Goal: Task Accomplishment & Management: Manage account settings

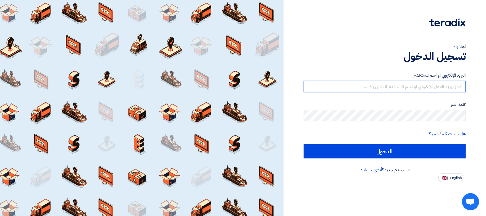
click at [441, 86] on input "text" at bounding box center [385, 86] width 162 height 11
type input "[EMAIL_ADDRESS][DOMAIN_NAME]"
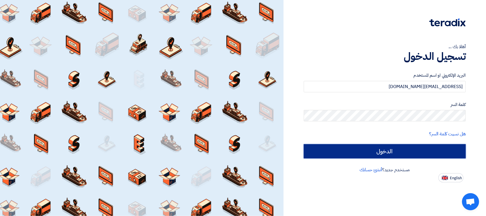
click at [389, 149] on input "الدخول" at bounding box center [385, 151] width 162 height 14
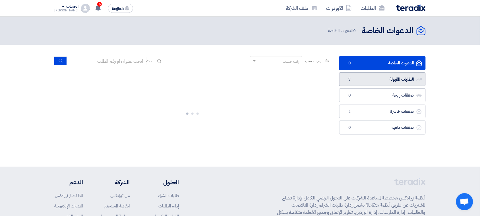
click at [390, 81] on link "الطلبات المقبولة الطلبات المقبولة 3" at bounding box center [382, 79] width 87 height 14
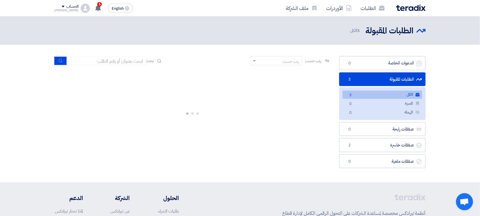
click at [388, 95] on link "الكل الكل 3" at bounding box center [383, 94] width 80 height 8
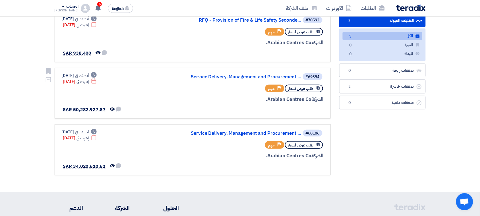
scroll to position [71, 0]
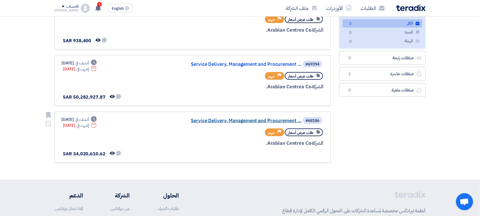
click at [200, 120] on link "Service Delivery, Management and Procurement ..." at bounding box center [245, 120] width 114 height 5
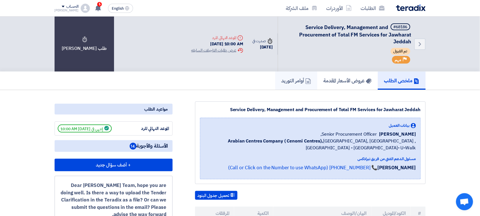
click at [296, 79] on h5 "أوامر التوريد" at bounding box center [297, 80] width 30 height 7
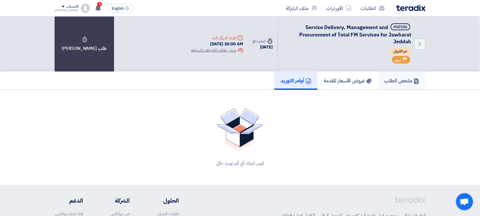
click at [395, 79] on h5 "ملخص الطلب" at bounding box center [402, 80] width 35 height 7
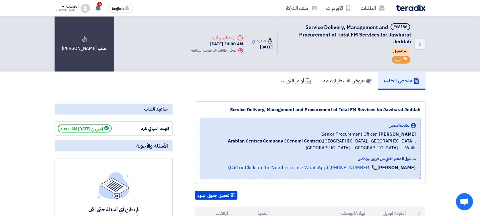
click at [395, 79] on h5 "ملخص الطلب" at bounding box center [401, 80] width 35 height 7
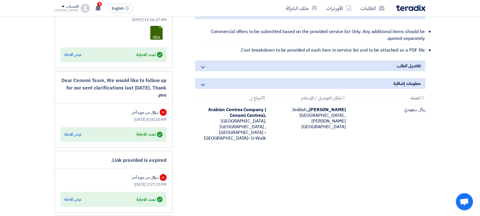
scroll to position [569, 0]
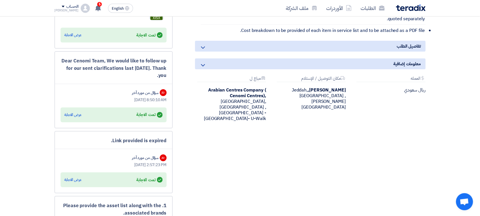
click at [363, 47] on div "تفاصيل الطلب" at bounding box center [310, 46] width 231 height 11
click at [407, 46] on span "تفاصيل الطلب" at bounding box center [409, 46] width 24 height 6
click at [204, 48] on use at bounding box center [203, 47] width 4 height 2
click at [201, 65] on icon at bounding box center [203, 65] width 7 height 7
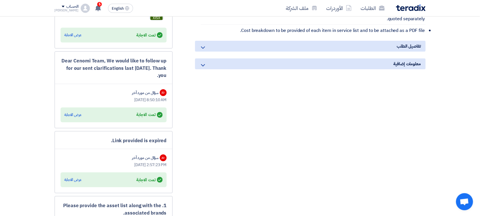
click at [203, 65] on icon at bounding box center [203, 65] width 7 height 7
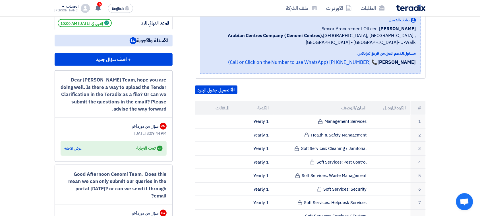
scroll to position [118, 0]
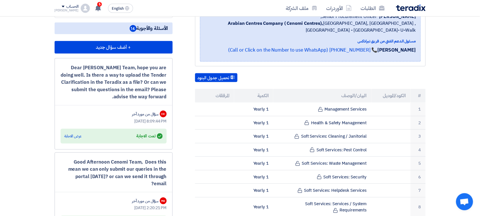
click at [133, 205] on div "[DATE] 2:20:21 PM" at bounding box center [114, 208] width 106 height 6
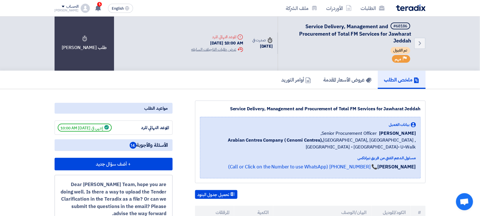
scroll to position [0, 0]
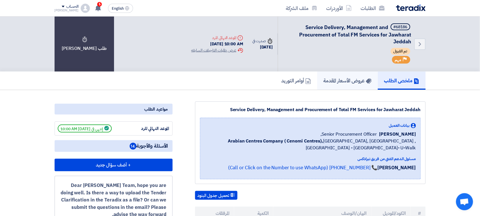
click at [350, 80] on h5 "عروض الأسعار المقدمة" at bounding box center [348, 80] width 48 height 7
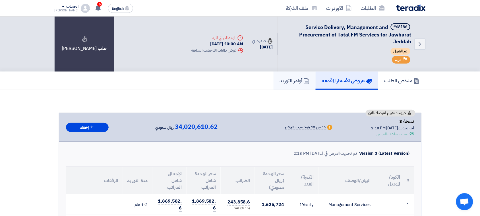
click at [304, 80] on icon at bounding box center [307, 81] width 6 height 6
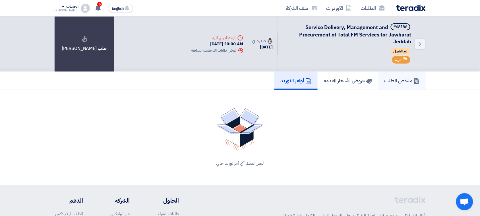
click at [406, 79] on h5 "ملخص الطلب" at bounding box center [402, 80] width 35 height 7
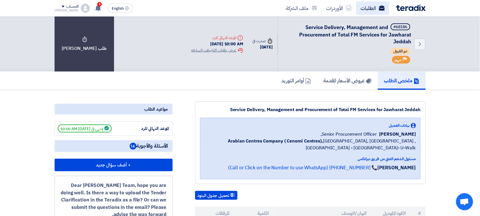
click at [370, 6] on link "الطلبات" at bounding box center [373, 7] width 33 height 13
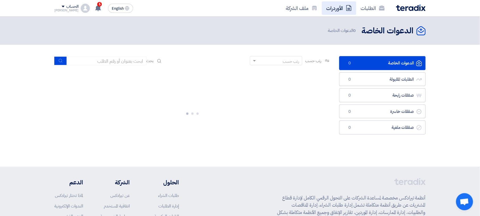
click at [349, 9] on icon at bounding box center [349, 8] width 6 height 6
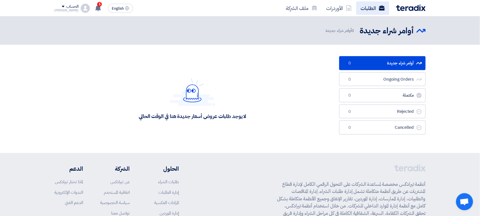
click at [380, 9] on use at bounding box center [382, 7] width 6 height 5
